Goal: Information Seeking & Learning: Learn about a topic

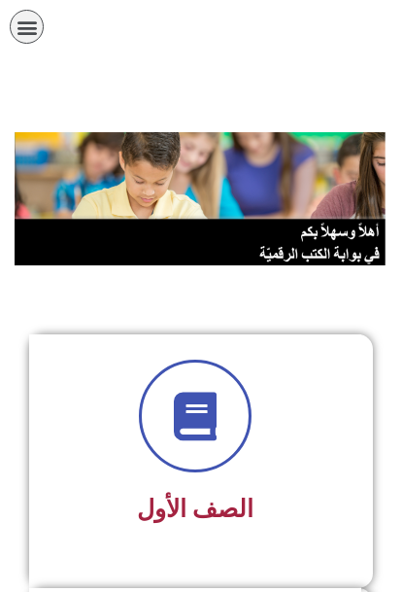
click at [31, 36] on icon "כפתור פתיחת תפריט" at bounding box center [27, 27] width 21 height 21
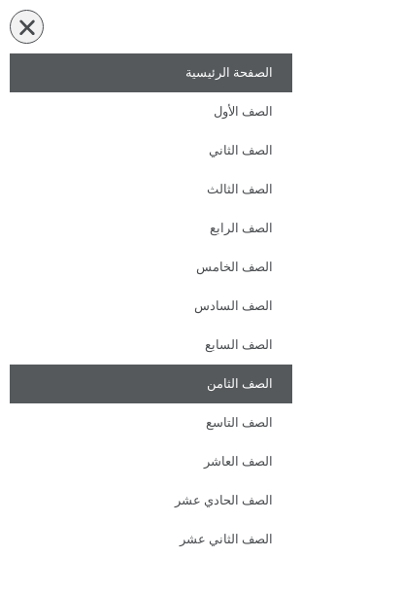
click at [264, 384] on link "الصف الثامن" at bounding box center [151, 383] width 283 height 39
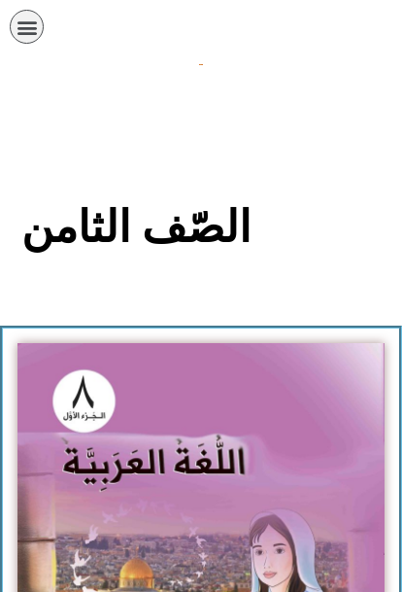
click at [122, 453] on img at bounding box center [200, 569] width 367 height 453
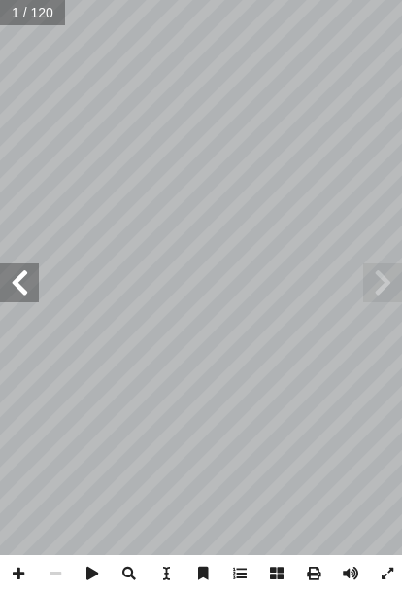
click at [25, 266] on span at bounding box center [19, 282] width 39 height 39
click at [36, 287] on span at bounding box center [19, 282] width 39 height 39
click at [30, 290] on span at bounding box center [19, 282] width 39 height 39
click at [20, 291] on span at bounding box center [19, 282] width 39 height 39
click at [9, 299] on span at bounding box center [19, 282] width 39 height 39
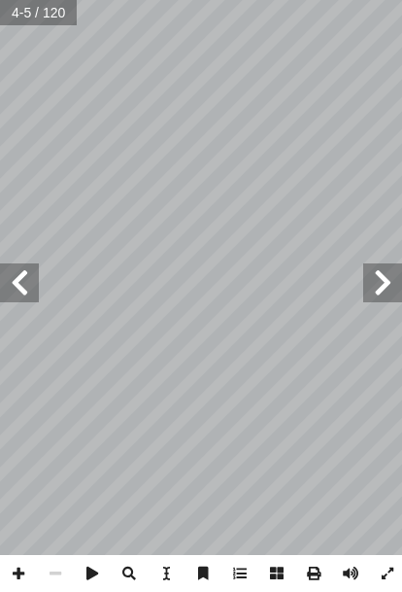
click at [26, 293] on span at bounding box center [19, 282] width 39 height 39
click at [19, 285] on span at bounding box center [19, 282] width 39 height 39
click at [15, 296] on span at bounding box center [19, 282] width 39 height 39
click at [21, 295] on span at bounding box center [19, 282] width 39 height 39
click at [27, 299] on span at bounding box center [19, 282] width 39 height 39
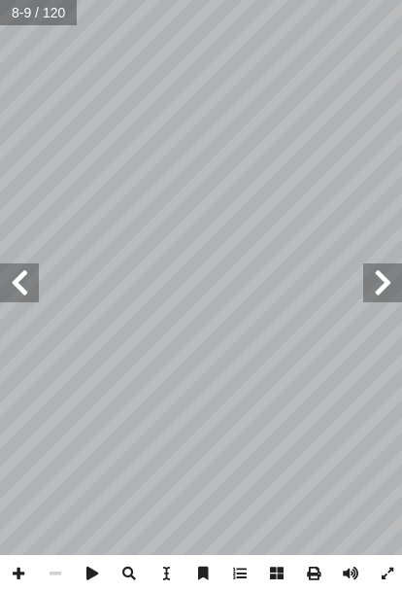
click at [20, 286] on span at bounding box center [19, 282] width 39 height 39
click at [26, 290] on span at bounding box center [19, 282] width 39 height 39
